Goal: Entertainment & Leisure: Consume media (video, audio)

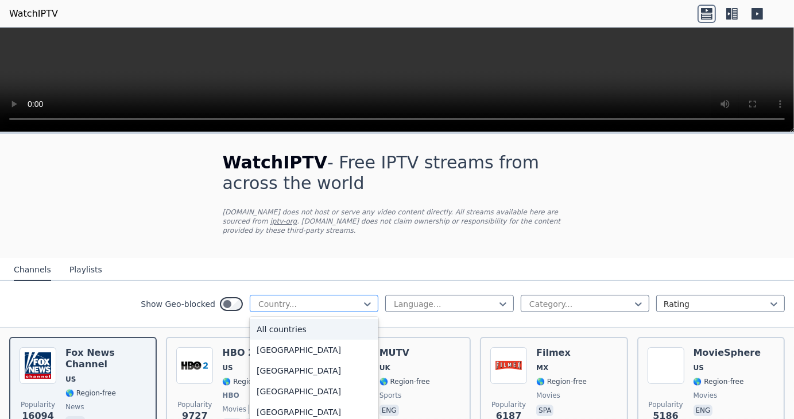
click at [285, 134] on div at bounding box center [309, 303] width 105 height 11
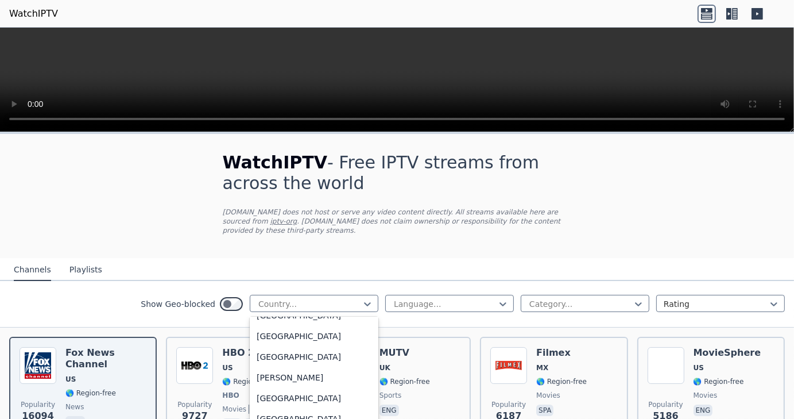
scroll to position [139, 0]
type input "**"
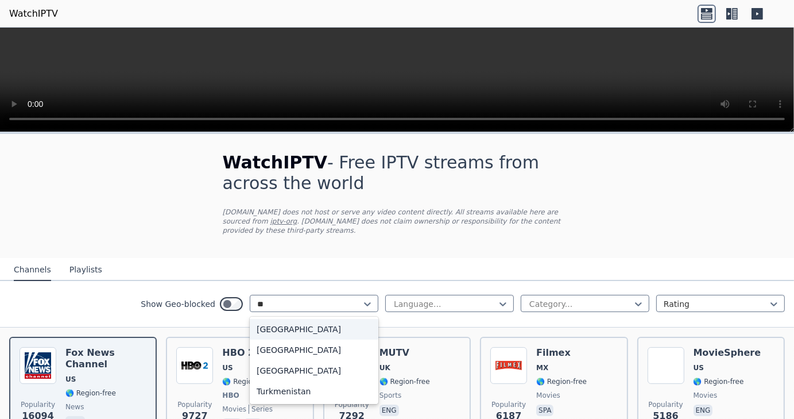
scroll to position [0, 0]
click at [265, 134] on div "[GEOGRAPHIC_DATA]" at bounding box center [314, 370] width 129 height 21
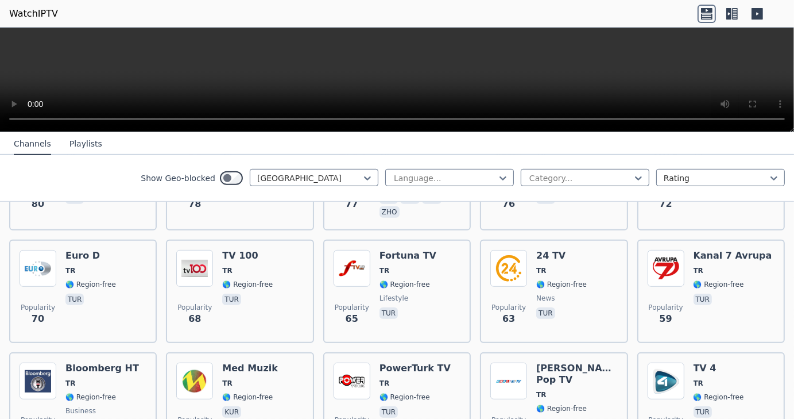
scroll to position [663, 0]
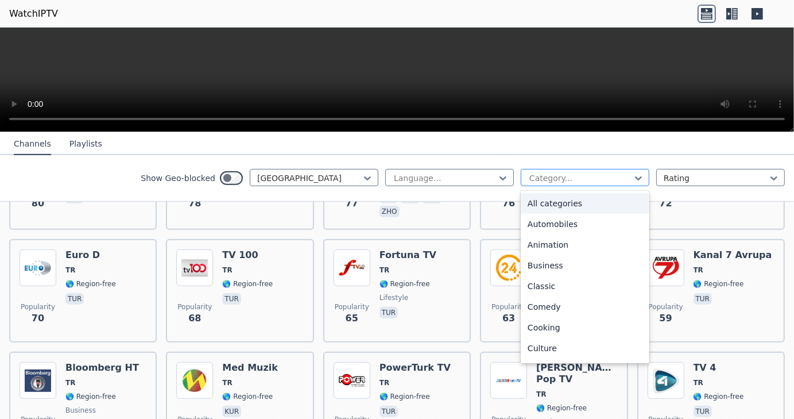
click at [490, 134] on div at bounding box center [580, 177] width 105 height 11
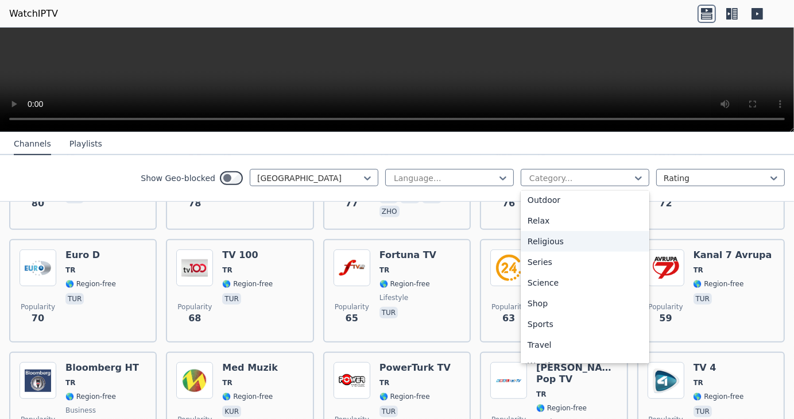
scroll to position [376, 0]
click at [490, 134] on div "Sports" at bounding box center [585, 323] width 129 height 21
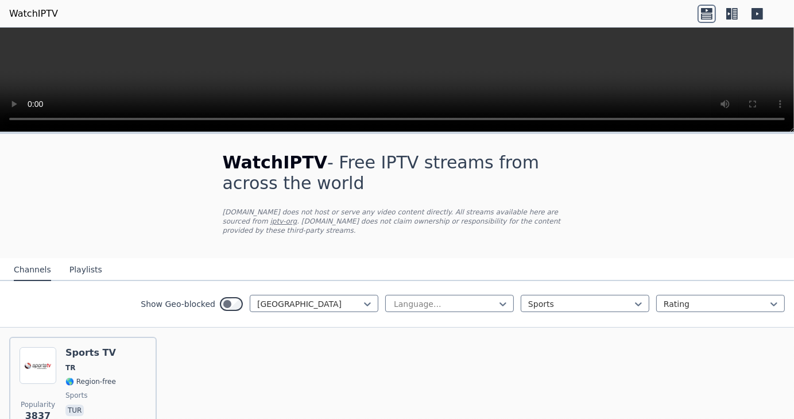
scroll to position [60, 0]
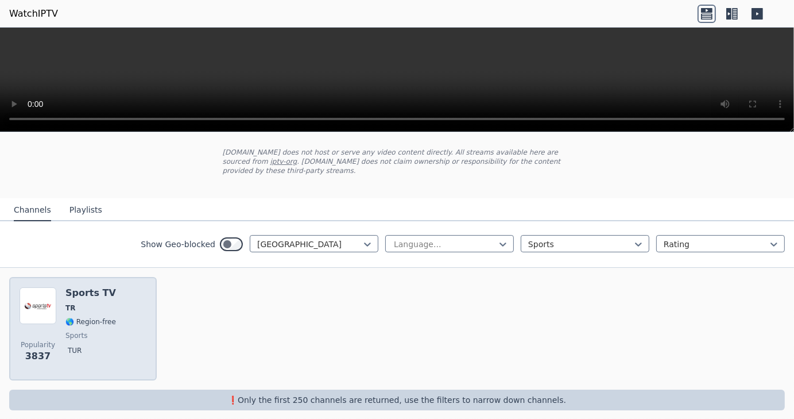
click at [84, 134] on h6 "Sports TV" at bounding box center [90, 292] width 51 height 11
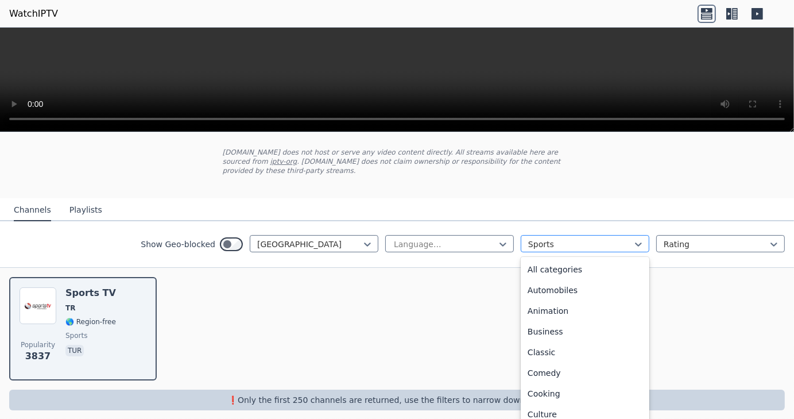
click at [490, 134] on div at bounding box center [580, 243] width 105 height 11
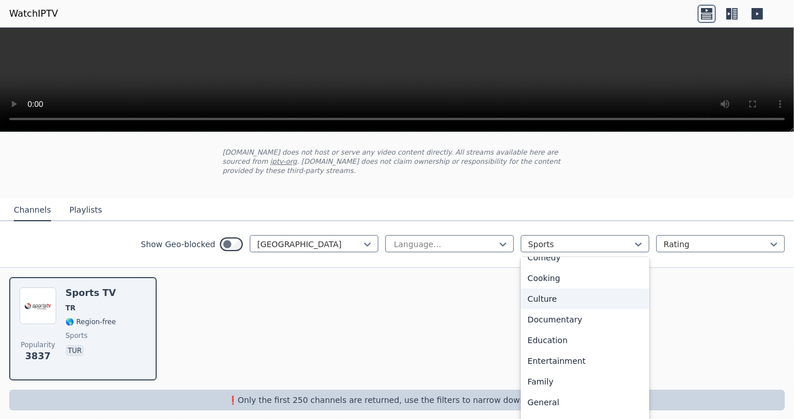
scroll to position [0, 0]
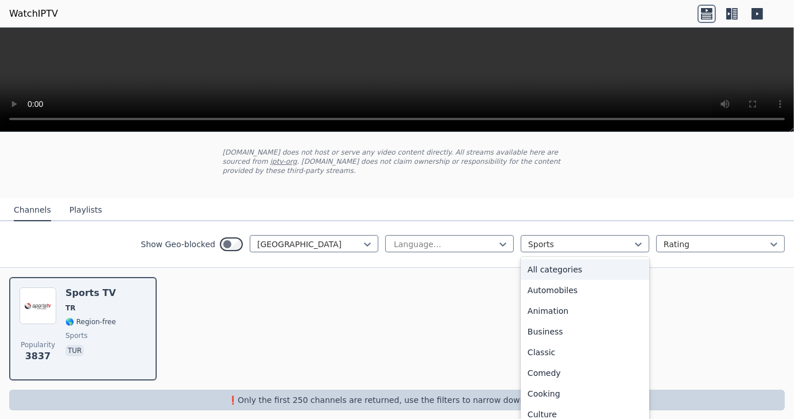
click at [490, 134] on div "All categories" at bounding box center [585, 269] width 129 height 21
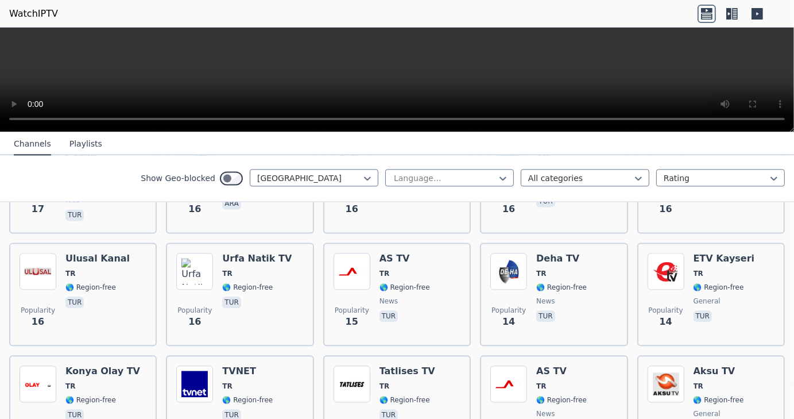
scroll to position [2351, 0]
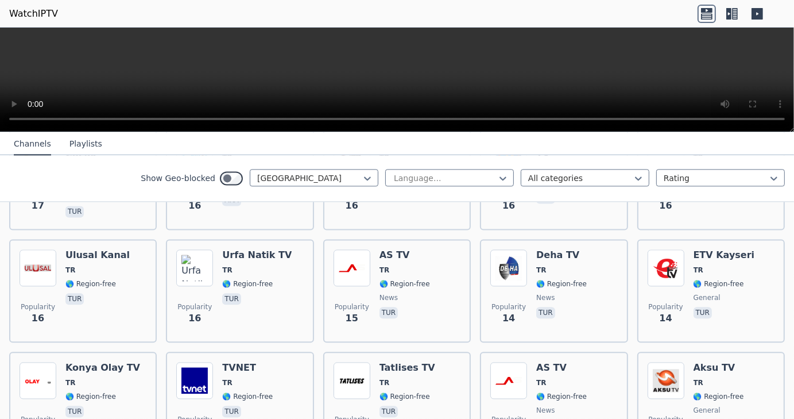
click at [77, 134] on button "Playlists" at bounding box center [85, 144] width 33 height 22
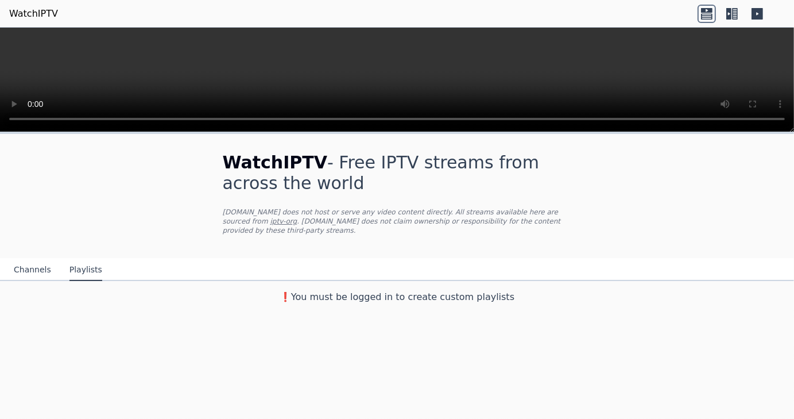
click at [41, 134] on button "Channels" at bounding box center [32, 270] width 37 height 22
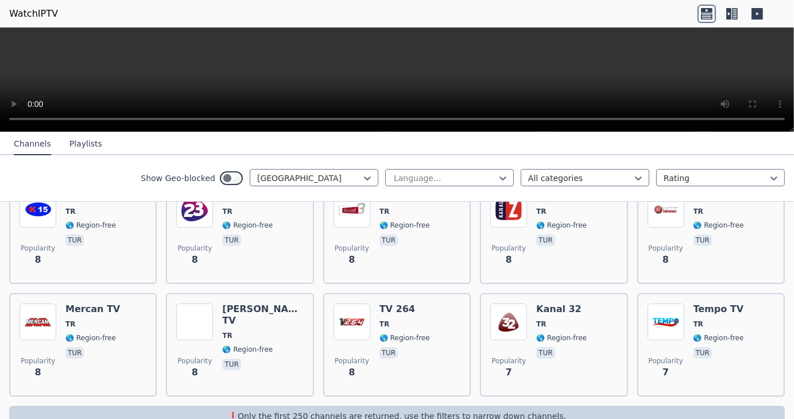
scroll to position [3661, 0]
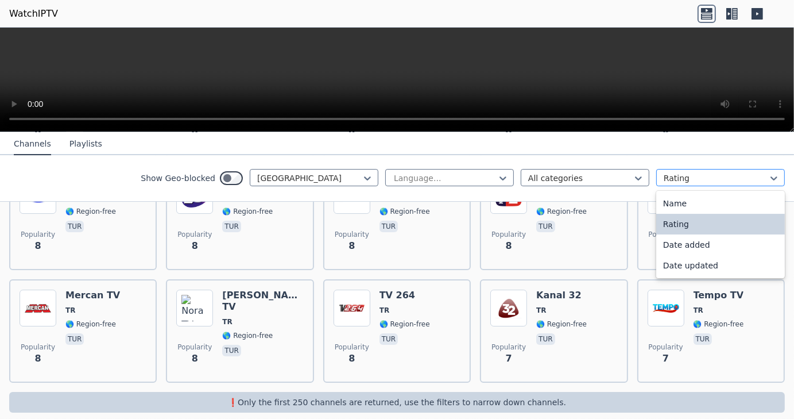
click at [490, 134] on div at bounding box center [716, 177] width 105 height 11
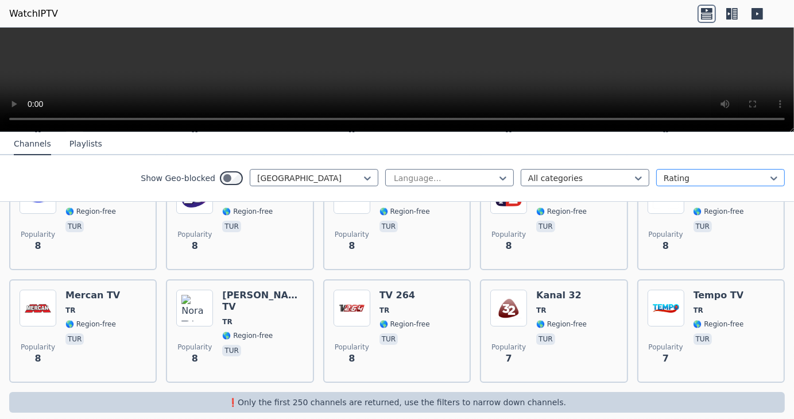
click at [490, 134] on div at bounding box center [716, 177] width 105 height 11
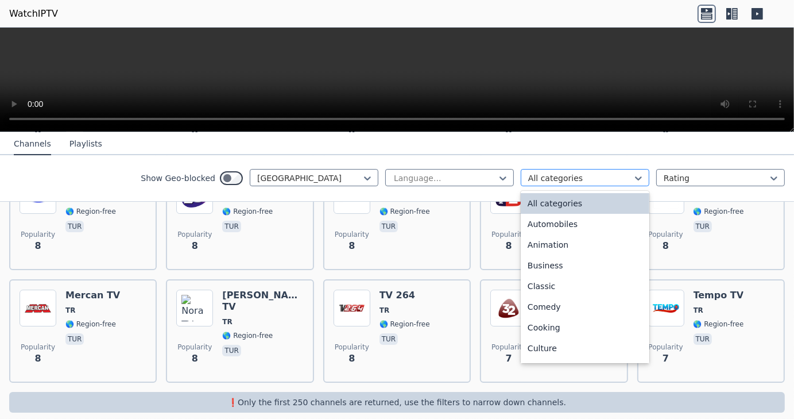
click at [490, 134] on div "All categories" at bounding box center [585, 177] width 129 height 17
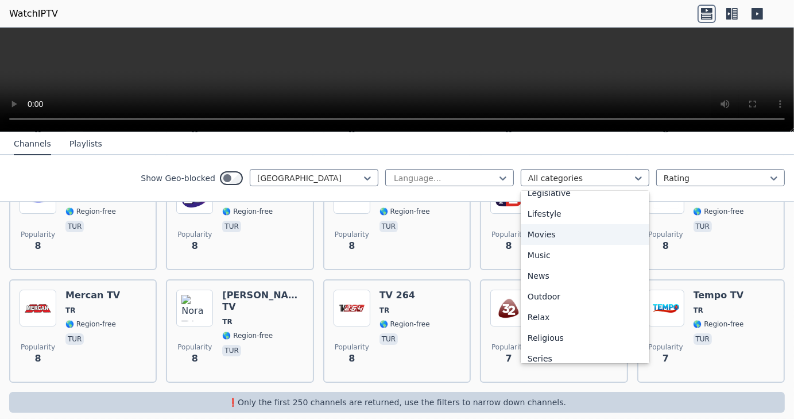
scroll to position [280, 0]
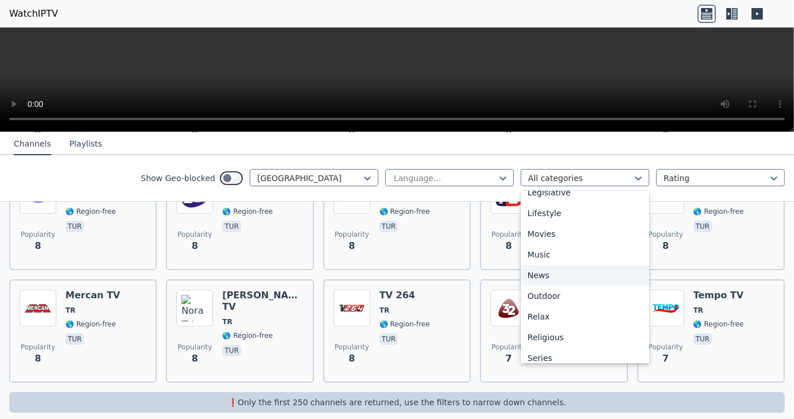
click at [490, 134] on div "News" at bounding box center [585, 275] width 129 height 21
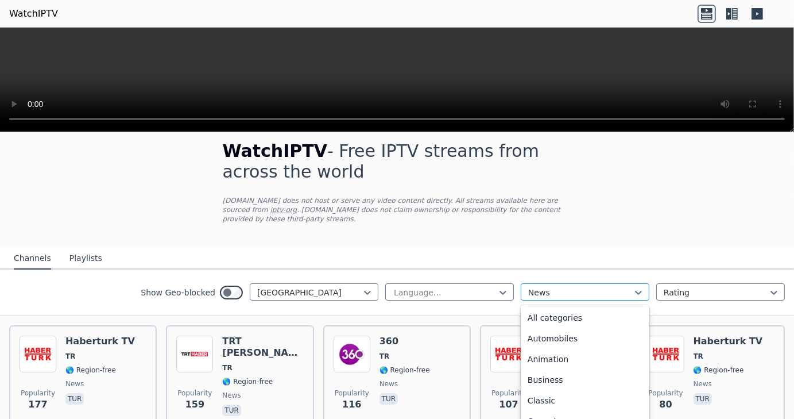
scroll to position [209, 0]
click at [490, 134] on div at bounding box center [580, 292] width 105 height 11
click at [490, 134] on div "All categories" at bounding box center [585, 317] width 129 height 21
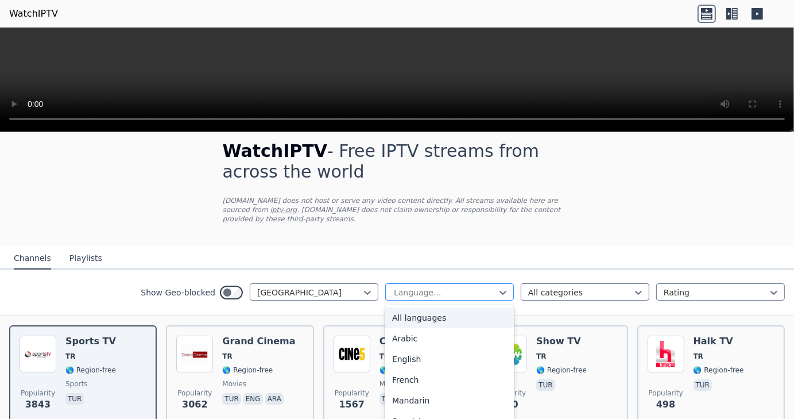
click at [412, 134] on div at bounding box center [445, 292] width 105 height 11
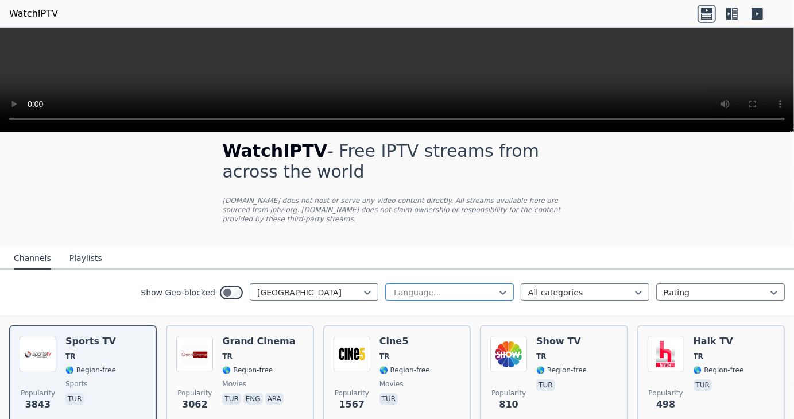
click at [412, 134] on div at bounding box center [445, 292] width 105 height 11
click at [490, 15] on icon at bounding box center [735, 13] width 6 height 11
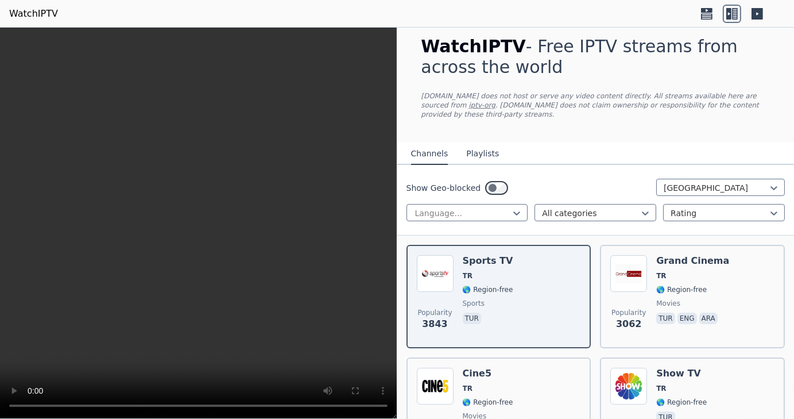
click at [490, 14] on icon at bounding box center [757, 13] width 11 height 11
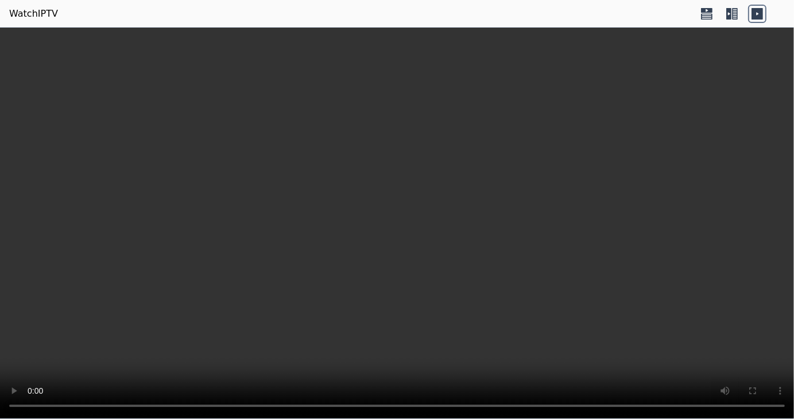
click at [490, 11] on icon at bounding box center [706, 10] width 11 height 5
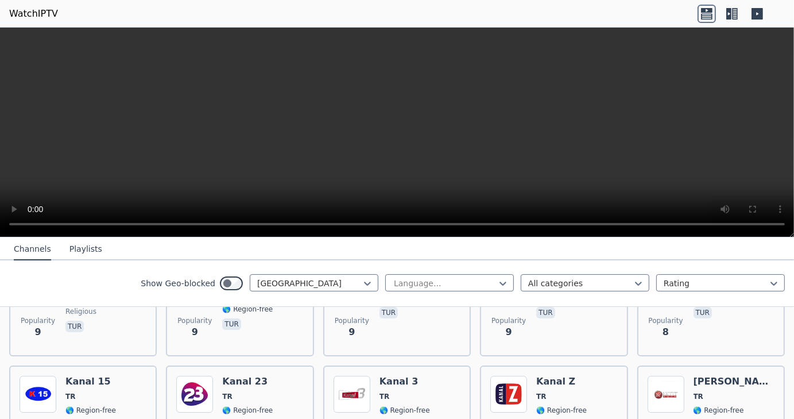
scroll to position [3568, 0]
click at [490, 13] on icon at bounding box center [735, 13] width 6 height 11
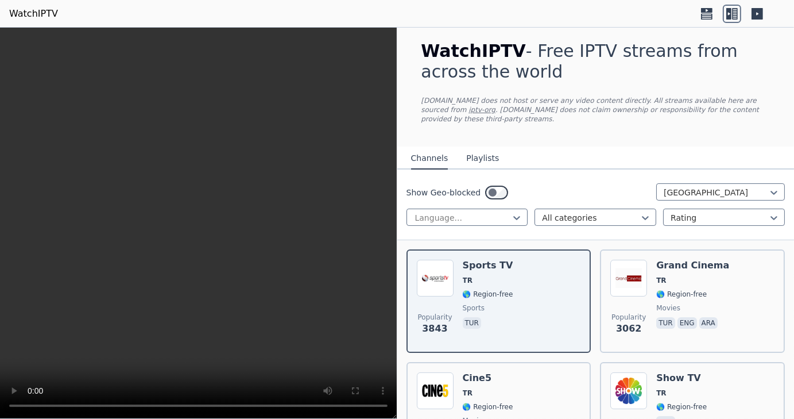
scroll to position [0, 0]
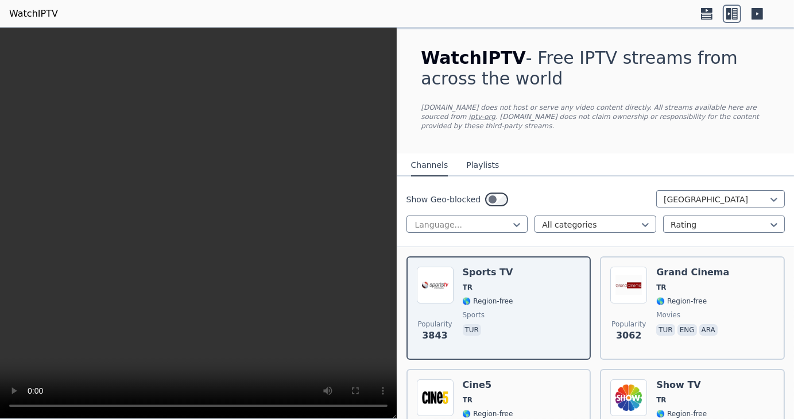
click at [490, 134] on nav "Channels Playlists" at bounding box center [595, 164] width 397 height 23
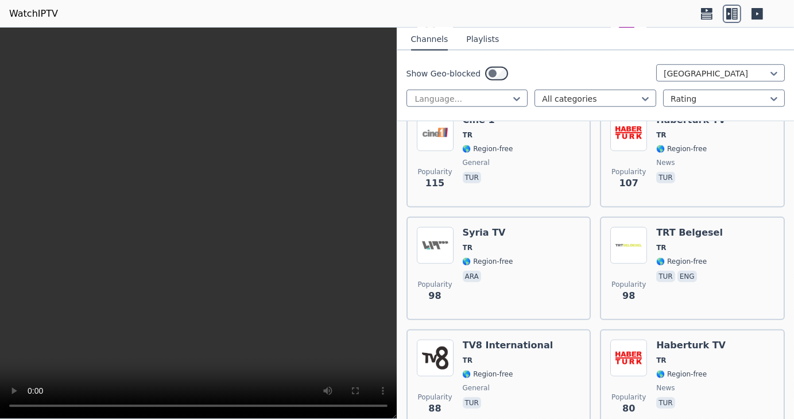
scroll to position [1390, 0]
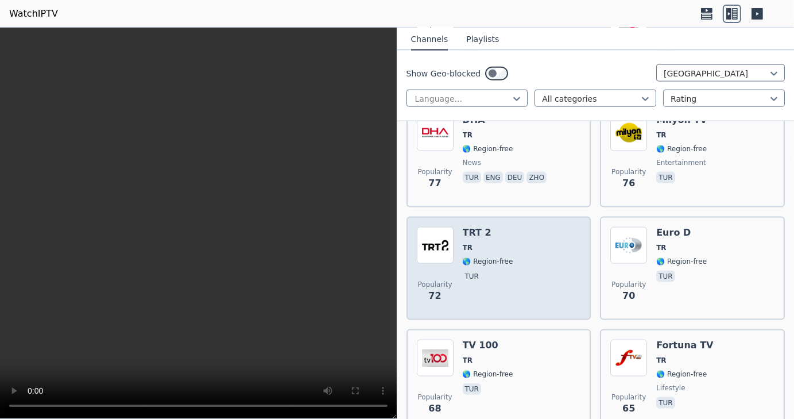
click at [464, 134] on h6 "TRT 2" at bounding box center [488, 232] width 51 height 11
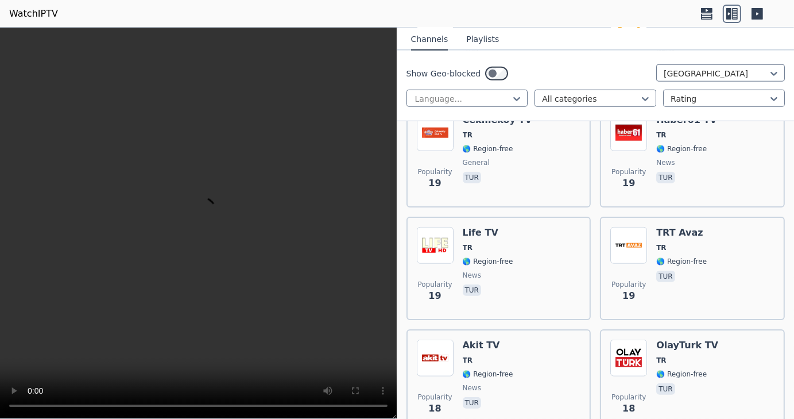
scroll to position [5329, 0]
